Goal: Transaction & Acquisition: Purchase product/service

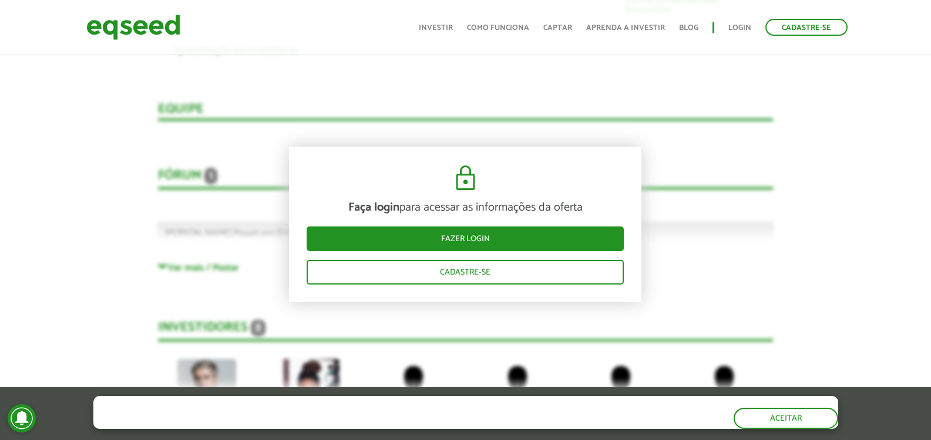
scroll to position [2309, 0]
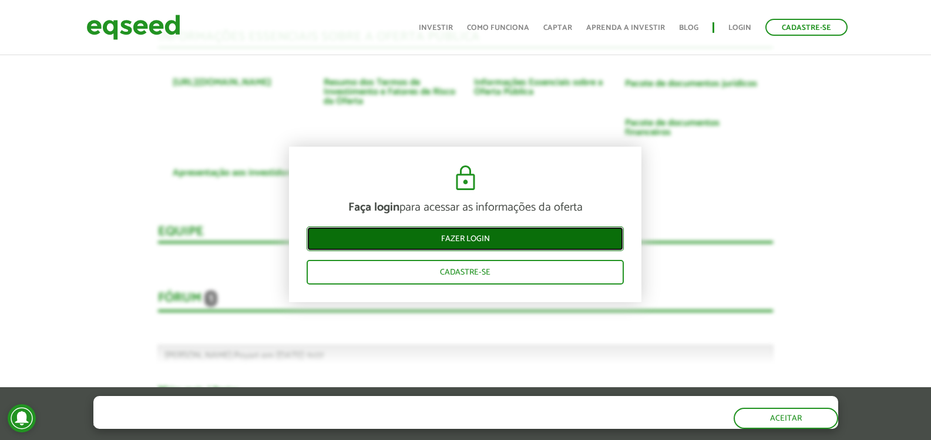
click at [366, 245] on link "Fazer login" at bounding box center [465, 239] width 317 height 25
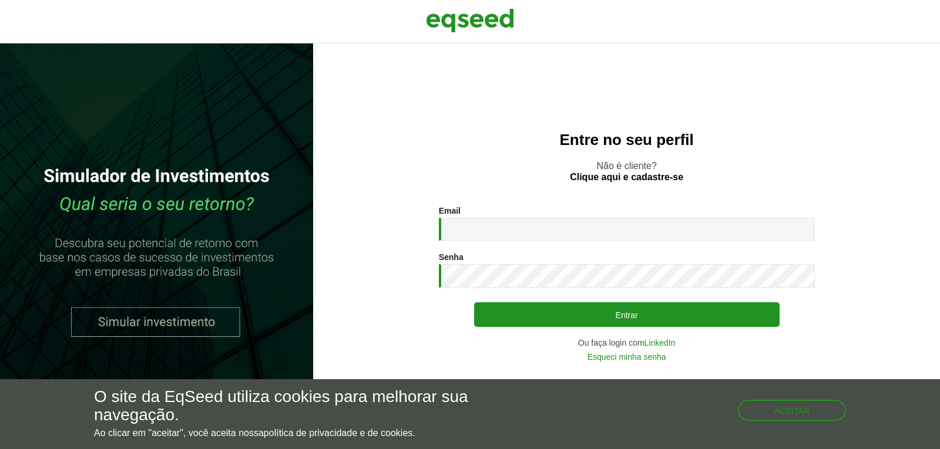
click at [501, 201] on div "Entre no seu perfil Não é cliente? Clique aqui e cadastre-se Email * Digite seu…" at bounding box center [626, 246] width 627 height 406
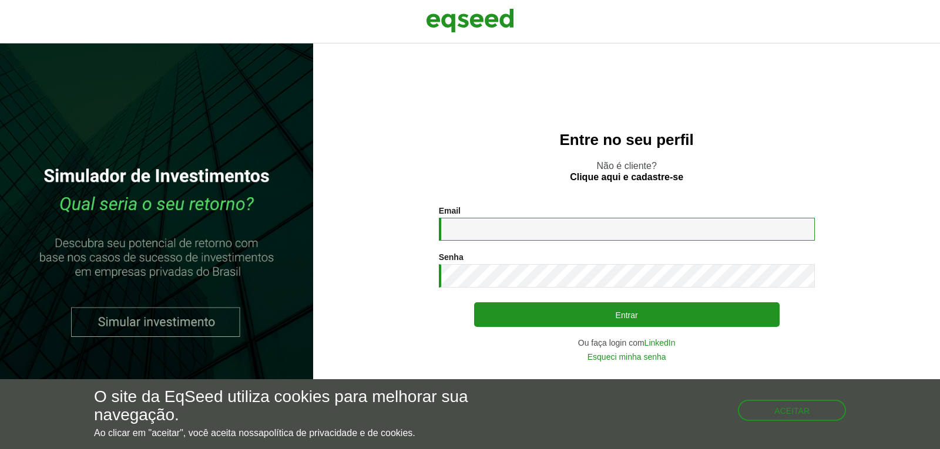
click at [490, 233] on input "Email *" at bounding box center [627, 229] width 376 height 23
type input "**********"
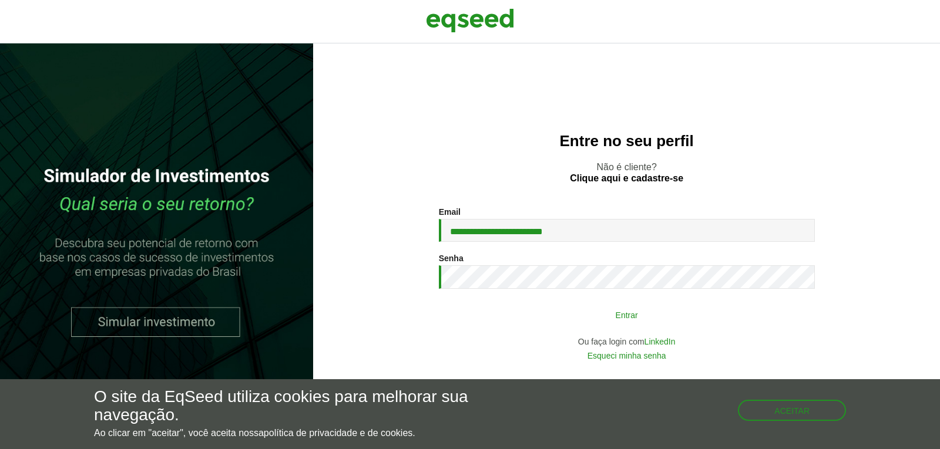
click at [576, 311] on button "Entrar" at bounding box center [626, 315] width 305 height 22
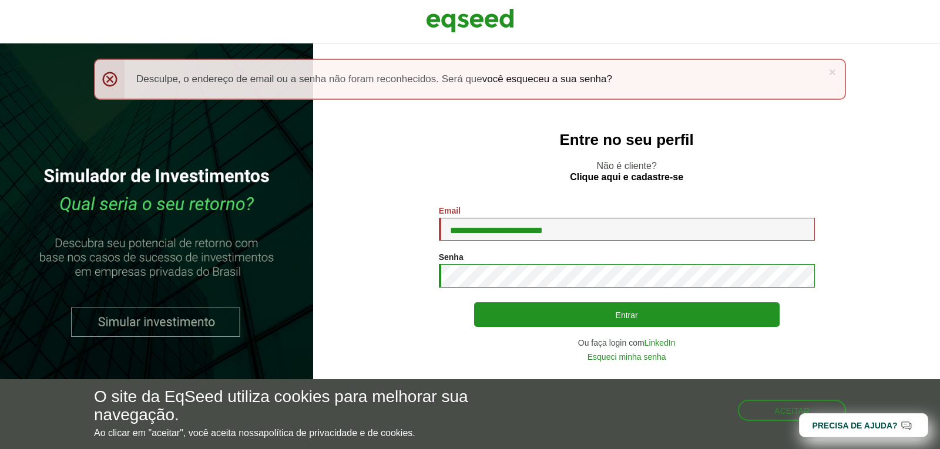
click at [474, 302] on button "Entrar" at bounding box center [626, 314] width 305 height 25
click at [784, 409] on button "Aceitar" at bounding box center [793, 409] width 106 height 19
